Goal: Task Accomplishment & Management: Manage account settings

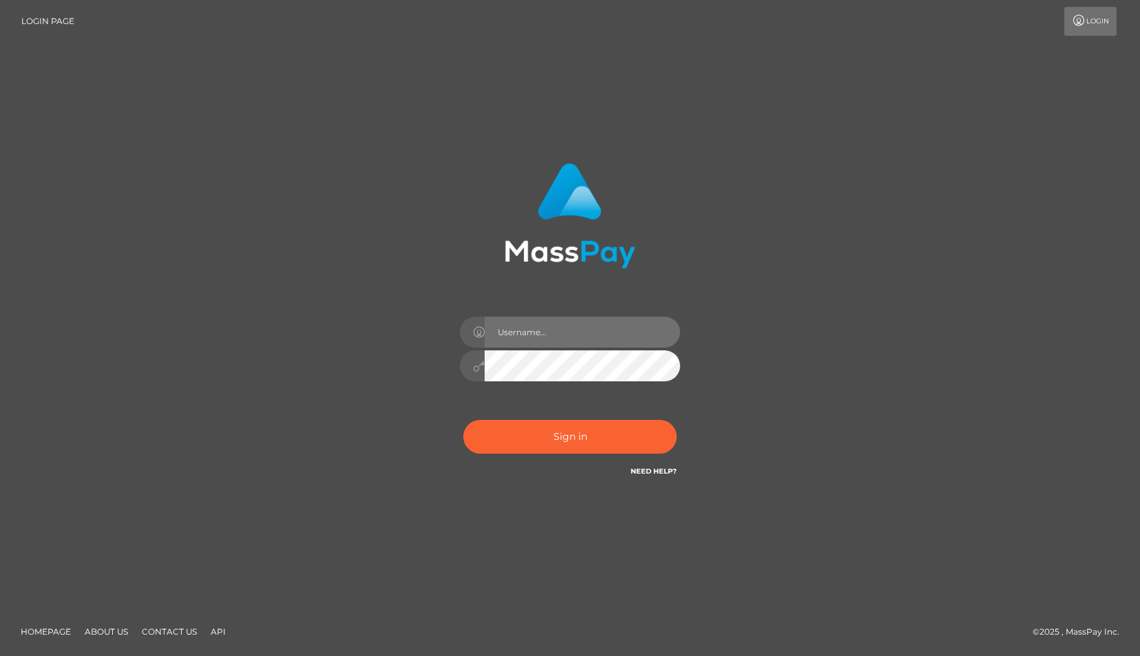
click at [536, 341] on input "text" at bounding box center [582, 332] width 195 height 31
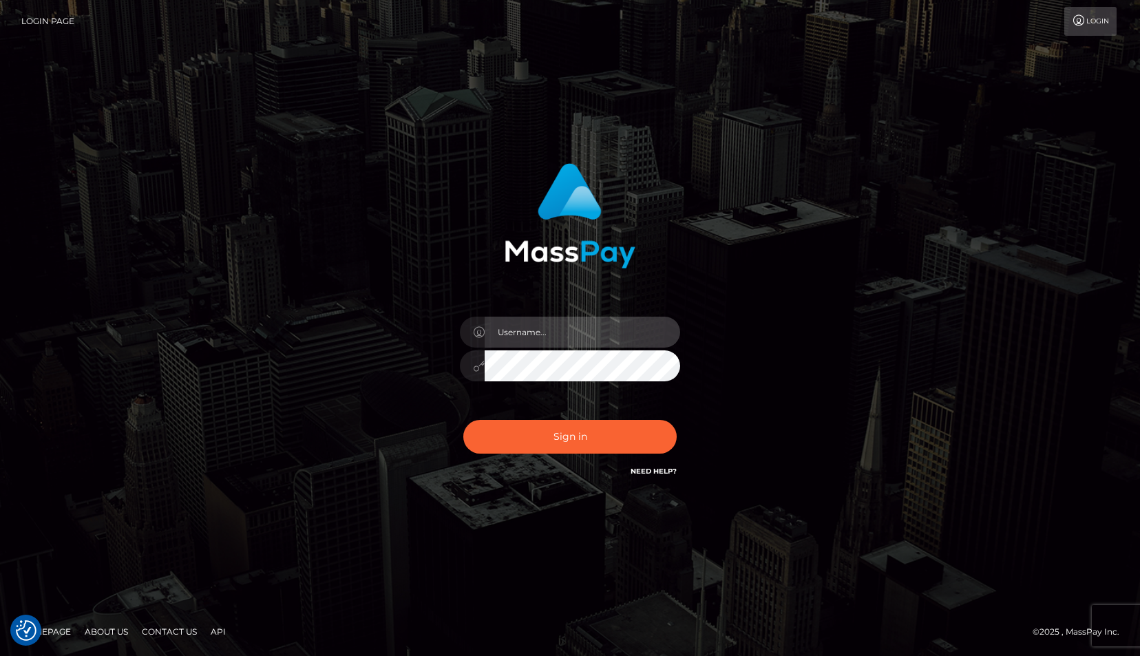
type input "[EMAIL_ADDRESS][DOMAIN_NAME]"
click at [463, 420] on button "Sign in" at bounding box center [569, 437] width 213 height 34
